Goal: Find specific page/section: Find specific page/section

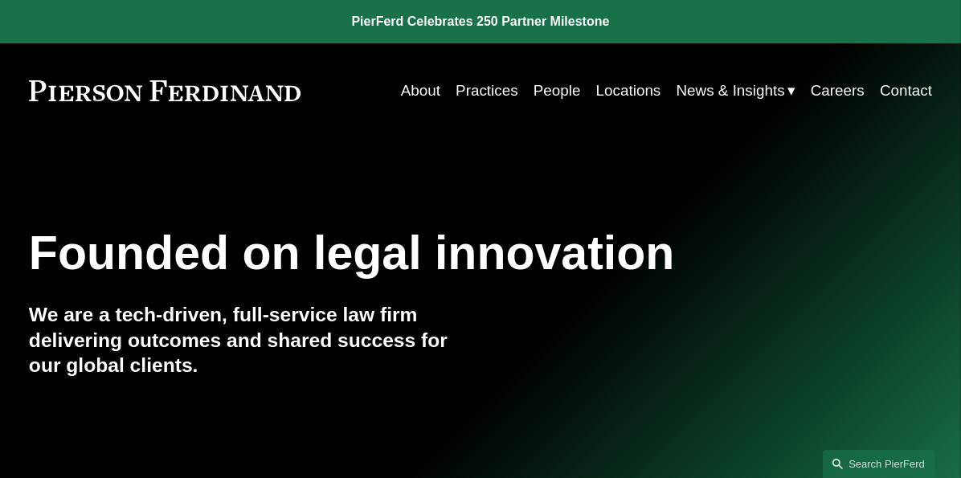
click at [474, 96] on link "Practices" at bounding box center [486, 90] width 63 height 31
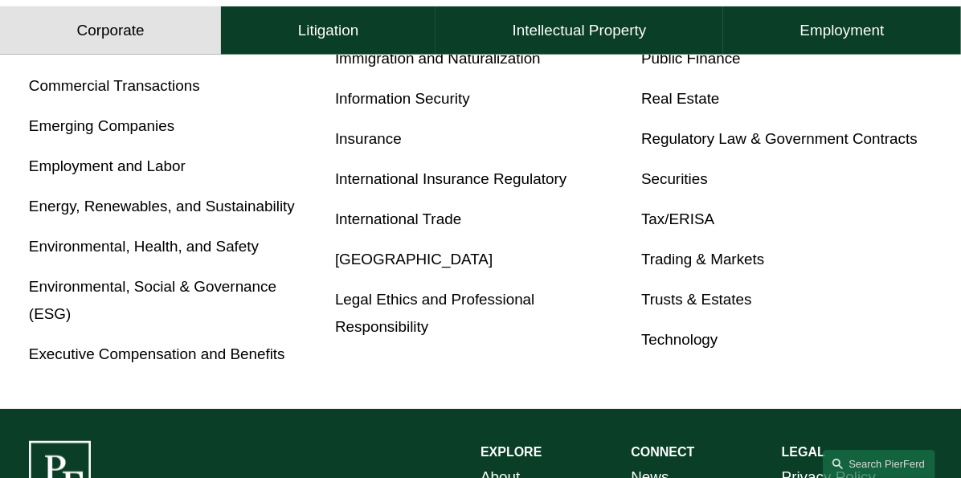
scroll to position [885, 0]
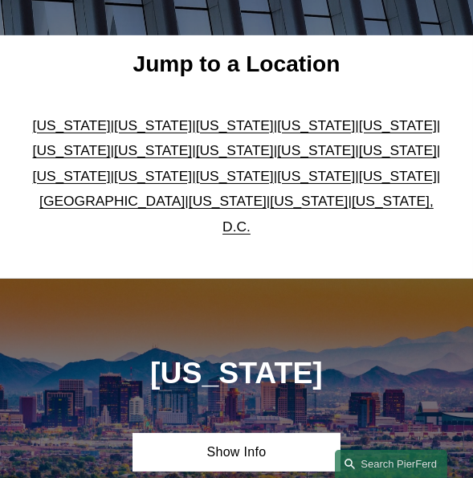
scroll to position [329, 0]
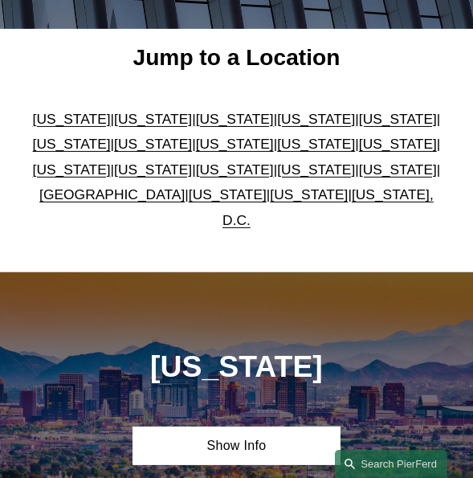
click at [161, 177] on link "North Carolina" at bounding box center [153, 169] width 78 height 16
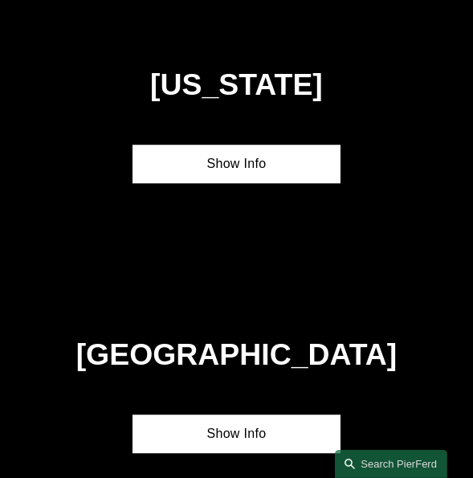
scroll to position [4330, 0]
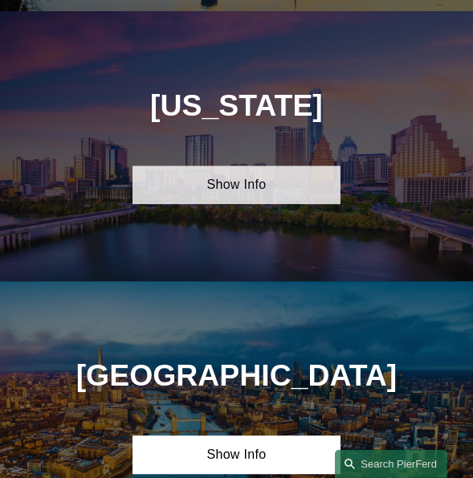
click at [243, 179] on link "Show Info" at bounding box center [237, 184] width 208 height 39
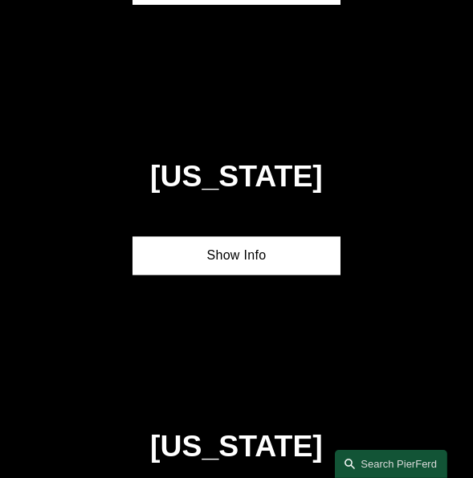
scroll to position [3448, 0]
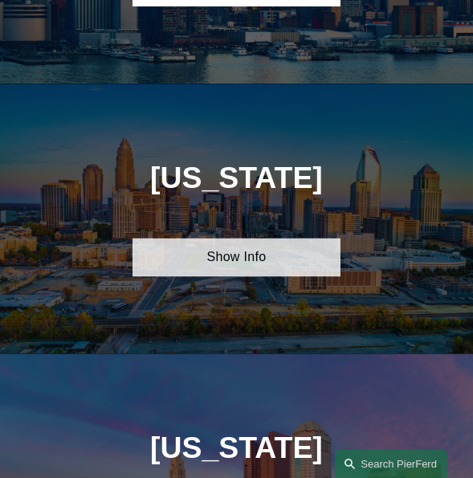
click at [181, 265] on link "Show Info" at bounding box center [237, 257] width 208 height 39
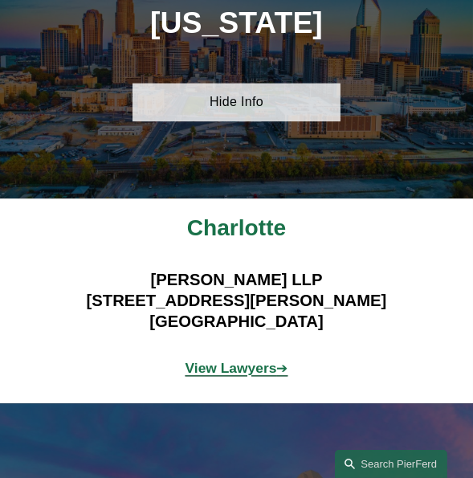
scroll to position [3608, 0]
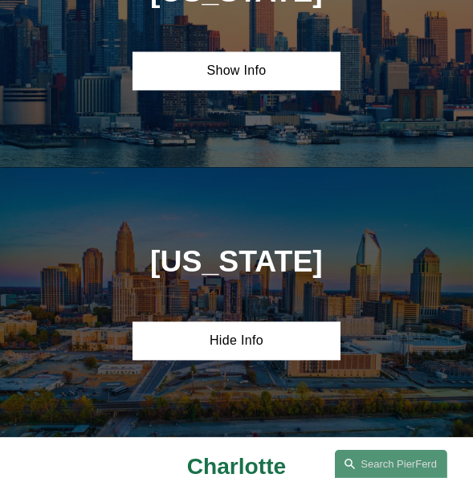
scroll to position [3050, 0]
